Goal: Navigation & Orientation: Find specific page/section

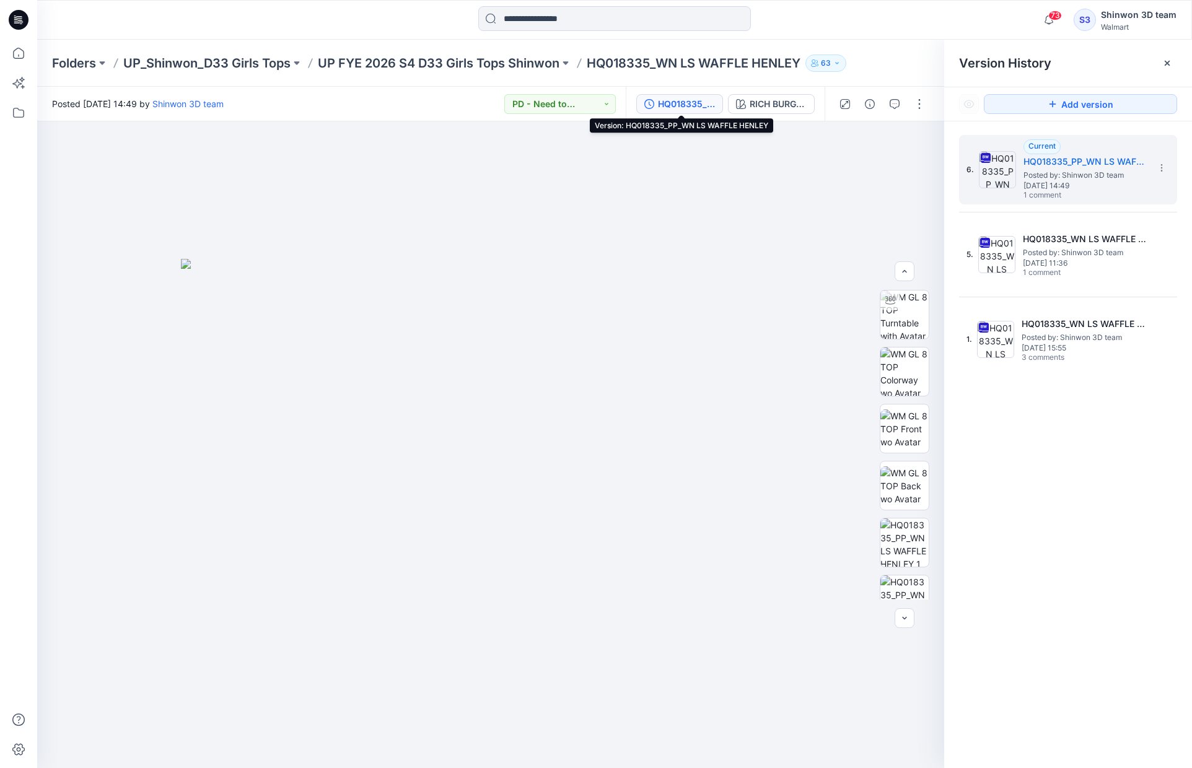
scroll to position [9, 0]
drag, startPoint x: 0, startPoint y: 0, endPoint x: 461, endPoint y: 58, distance: 464.7
click at [461, 58] on p "UP FYE 2026 S4 D33 Girls Tops Shinwon" at bounding box center [439, 63] width 242 height 17
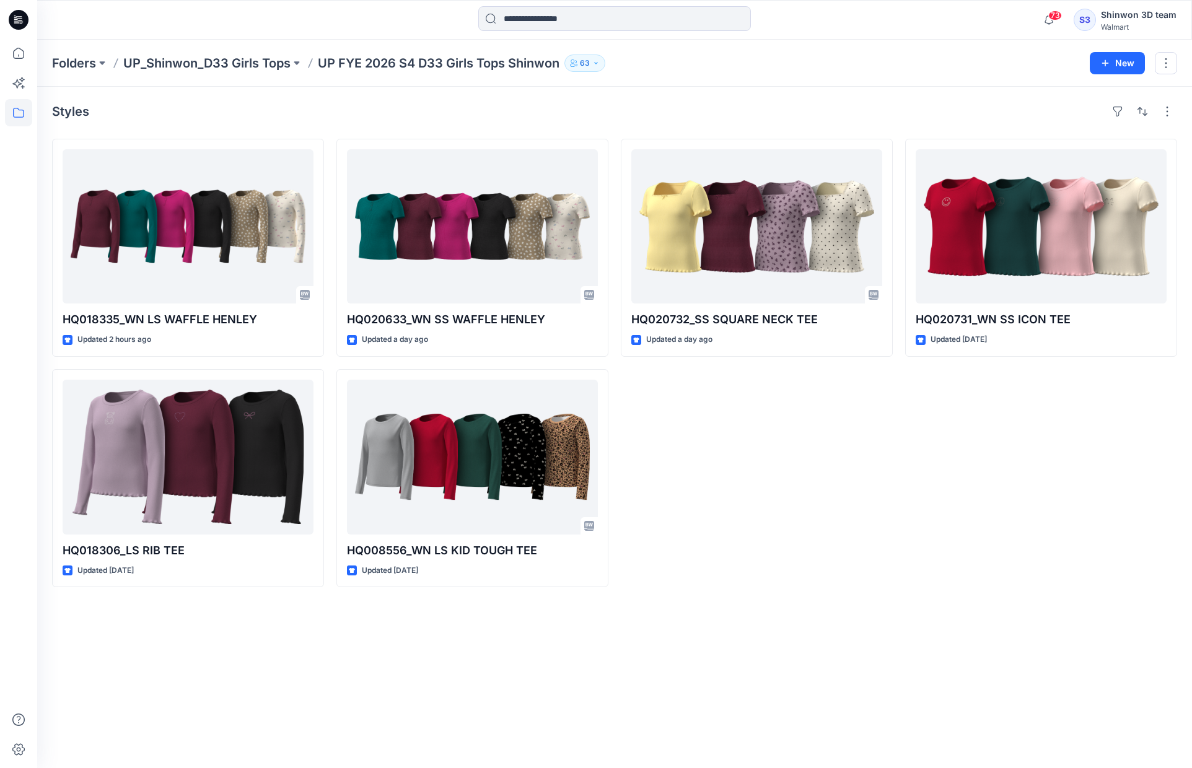
click at [1124, 18] on div "Shinwon 3D team" at bounding box center [1139, 14] width 76 height 15
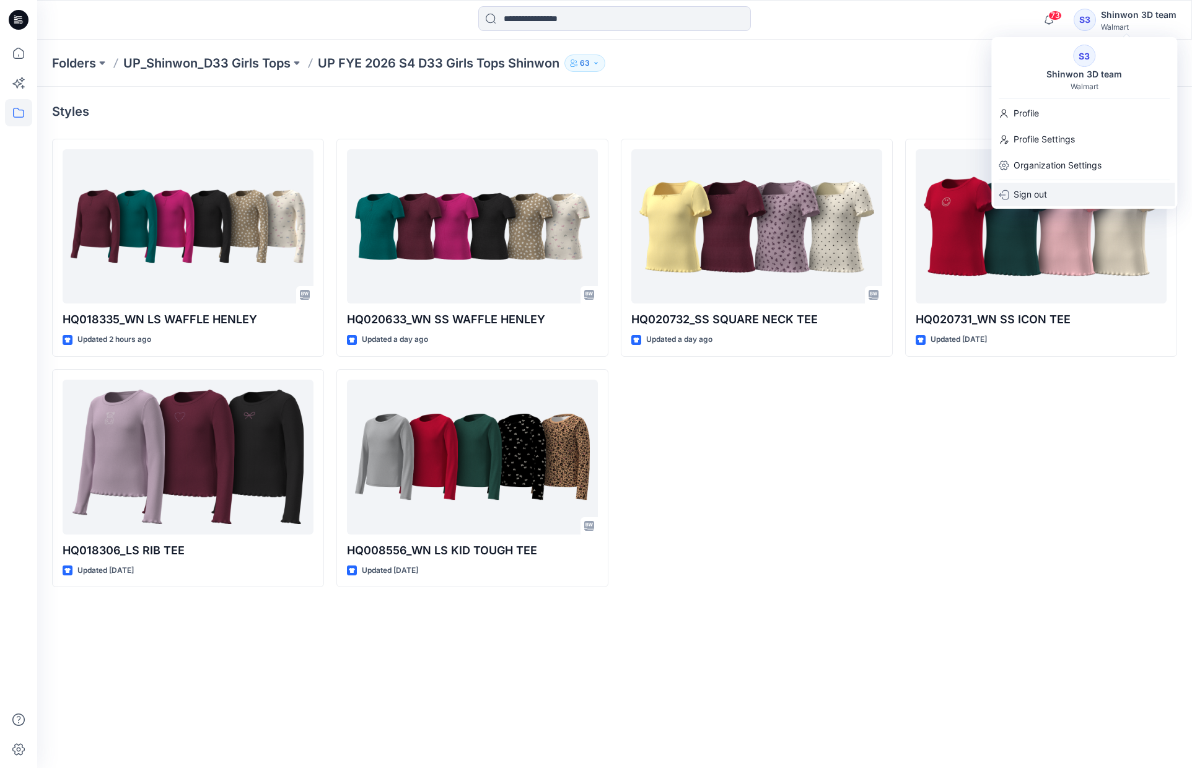
click at [1104, 185] on div "Sign out" at bounding box center [1084, 195] width 181 height 24
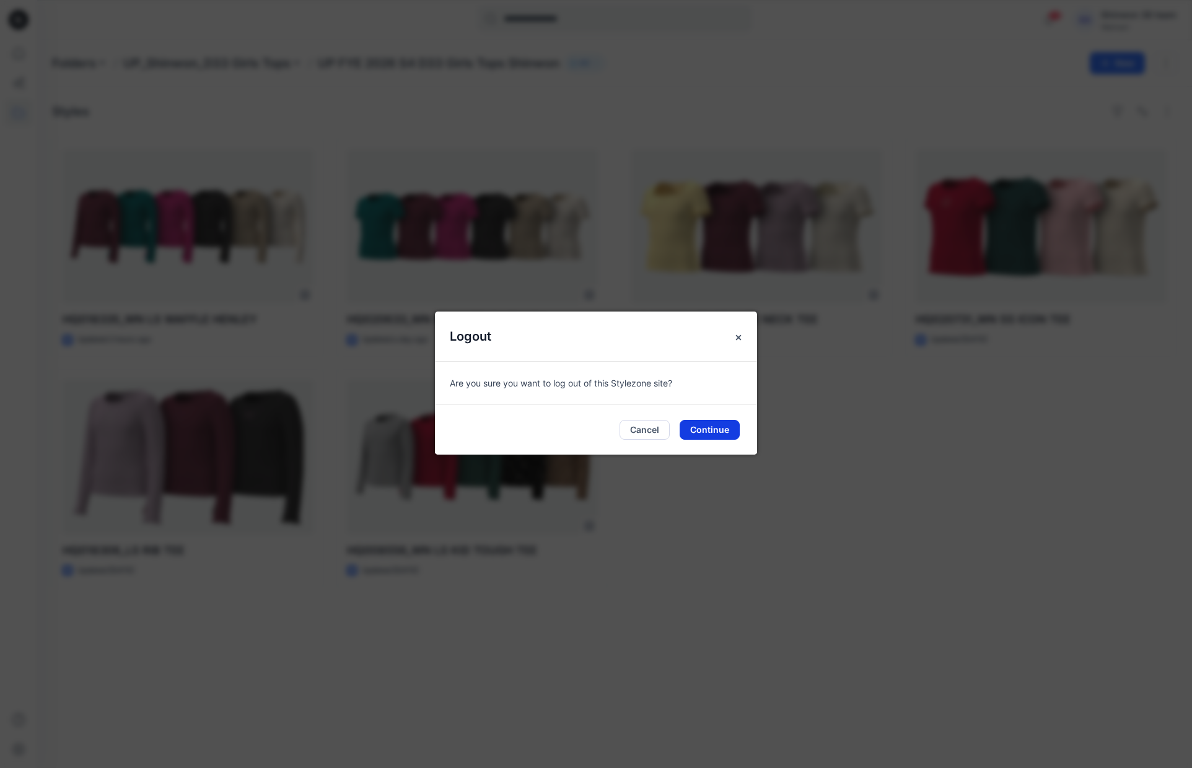
click at [708, 428] on button "Continue" at bounding box center [710, 430] width 60 height 20
